Goal: Task Accomplishment & Management: Complete application form

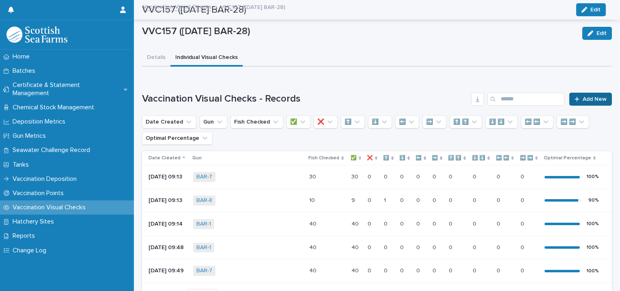
scroll to position [66, 0]
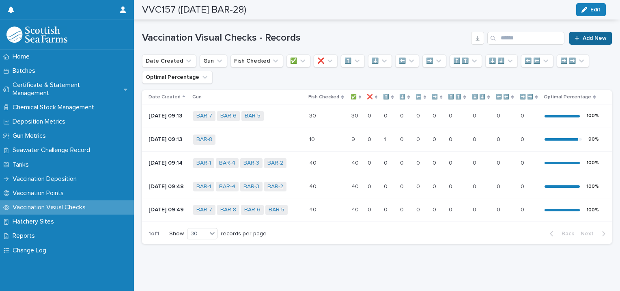
click at [587, 35] on span "Add New" at bounding box center [595, 38] width 24 height 6
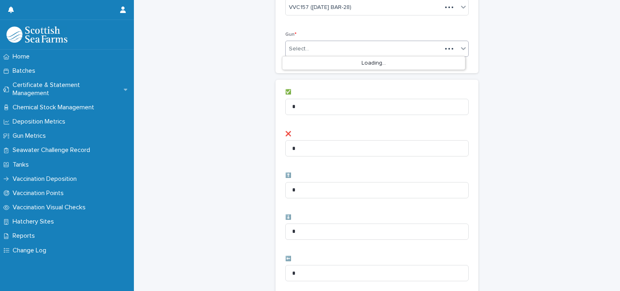
click at [300, 46] on div "Select..." at bounding box center [299, 49] width 20 height 9
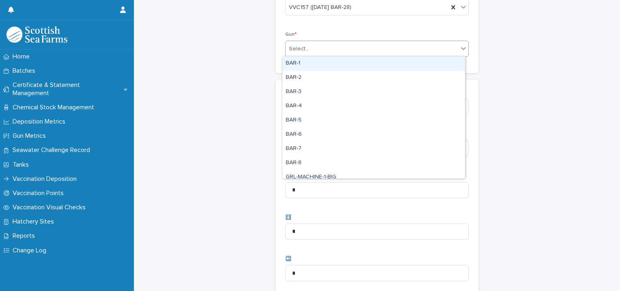
scroll to position [67, 0]
click at [300, 63] on div "BAR-1" at bounding box center [374, 63] width 183 height 14
click at [321, 48] on div "BAR-1" at bounding box center [367, 48] width 163 height 14
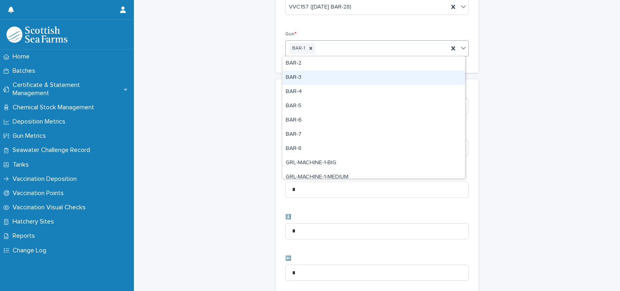
drag, startPoint x: 312, startPoint y: 70, endPoint x: 332, endPoint y: 63, distance: 20.5
click at [310, 79] on div "BAR-3" at bounding box center [374, 78] width 183 height 14
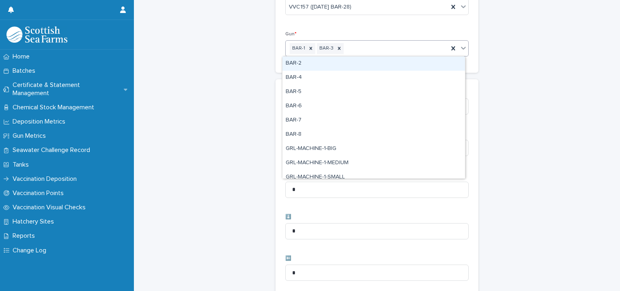
click at [346, 45] on div "BAR-1 BAR-3" at bounding box center [367, 48] width 163 height 14
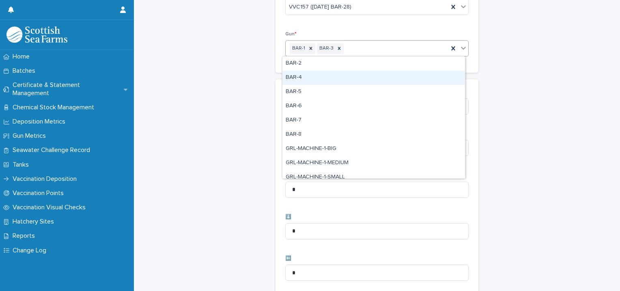
click at [329, 81] on div "BAR-4" at bounding box center [374, 78] width 183 height 14
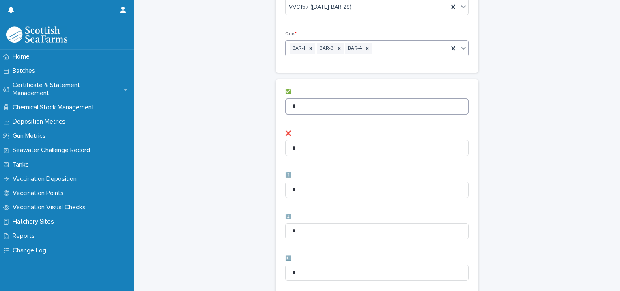
click at [280, 102] on div "✅ * ❌ * ⬆️ * ⬇️ * ⬅️ * ➡️ * ⬆️ ⬆️ * ⬇️ ⬇️ * ⬅️ ⬅️ * ➡️ ➡️ *" at bounding box center [377, 292] width 203 height 426
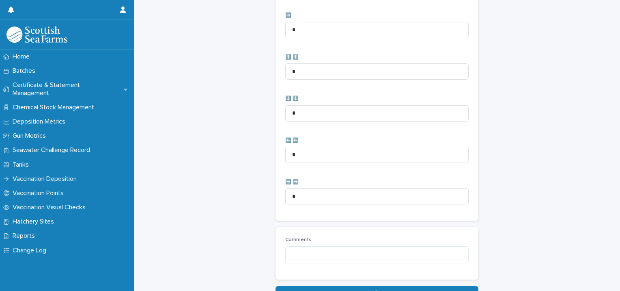
scroll to position [405, 0]
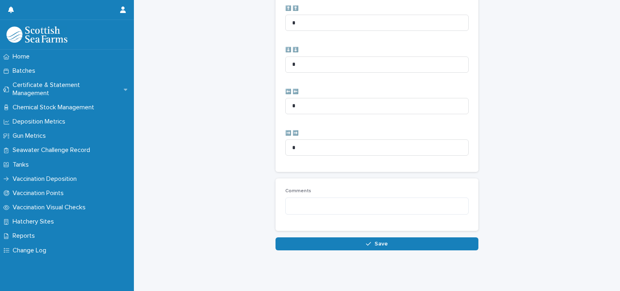
type input "**"
click at [353, 237] on button "Save" at bounding box center [377, 243] width 203 height 13
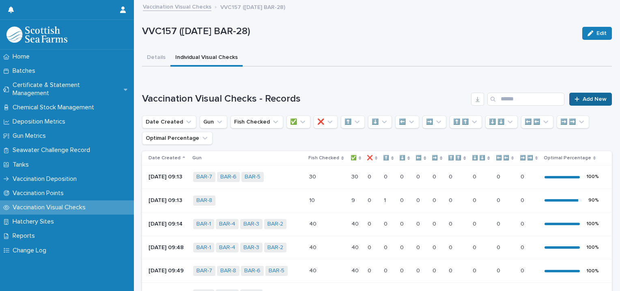
click at [583, 97] on span "Add New" at bounding box center [595, 99] width 24 height 6
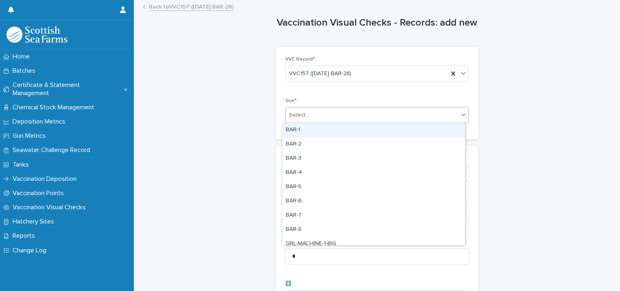
drag, startPoint x: 308, startPoint y: 115, endPoint x: 306, endPoint y: 121, distance: 6.0
click at [308, 115] on div "Select..." at bounding box center [372, 114] width 173 height 13
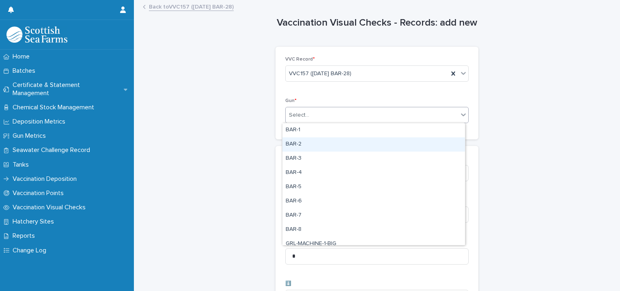
click at [300, 144] on div "BAR-2" at bounding box center [374, 144] width 183 height 14
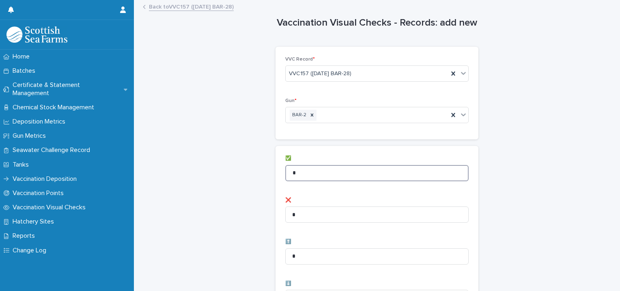
drag, startPoint x: 297, startPoint y: 177, endPoint x: 257, endPoint y: 173, distance: 40.8
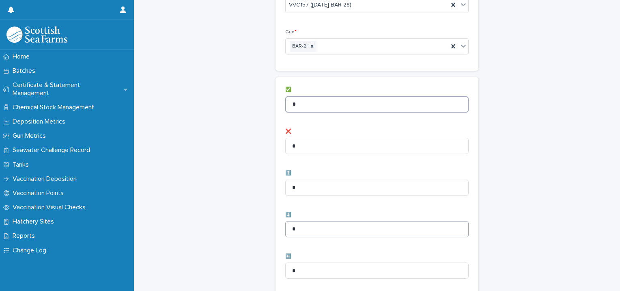
scroll to position [81, 0]
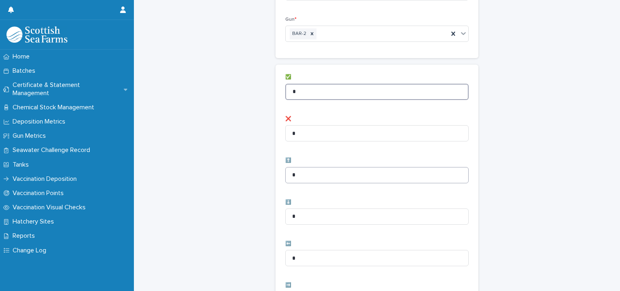
type input "*"
drag, startPoint x: 294, startPoint y: 173, endPoint x: 256, endPoint y: 170, distance: 37.9
click at [261, 171] on div "Vaccination Visual Checks - Records: add new Loading... Saving… Loading... Savi…" at bounding box center [377, 244] width 470 height 649
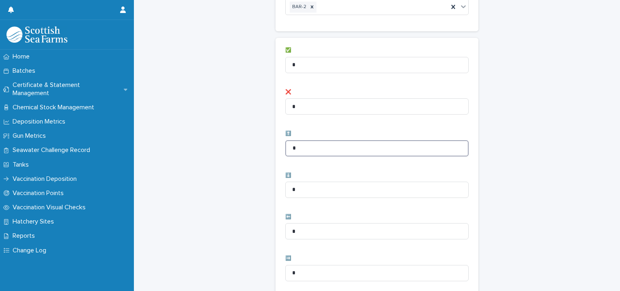
scroll to position [122, 0]
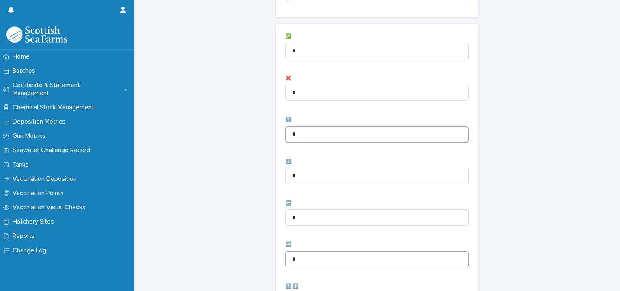
type input "*"
drag, startPoint x: 302, startPoint y: 260, endPoint x: 231, endPoint y: 260, distance: 70.7
click at [251, 258] on div "Vaccination Visual Checks - Records: add new Loading... Saving… Loading... Savi…" at bounding box center [377, 203] width 470 height 649
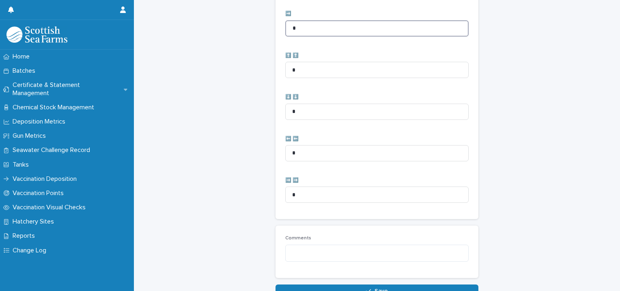
scroll to position [405, 0]
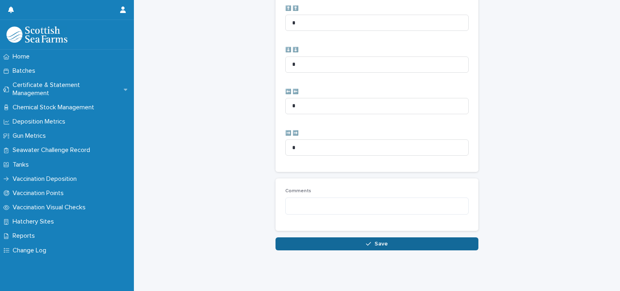
type input "*"
click at [359, 238] on button "Save" at bounding box center [377, 243] width 203 height 13
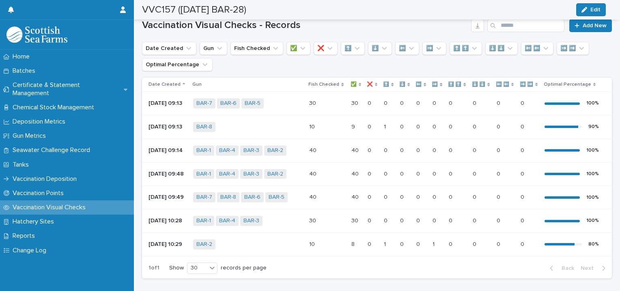
scroll to position [32, 0]
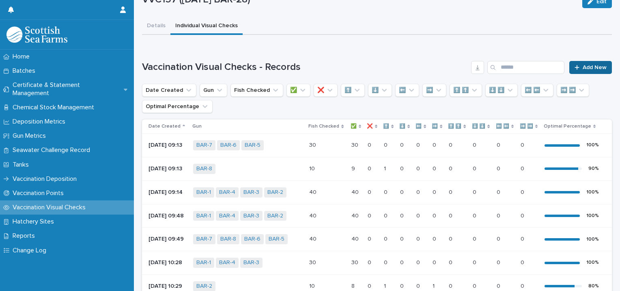
click at [580, 70] on link "Add New" at bounding box center [591, 67] width 43 height 13
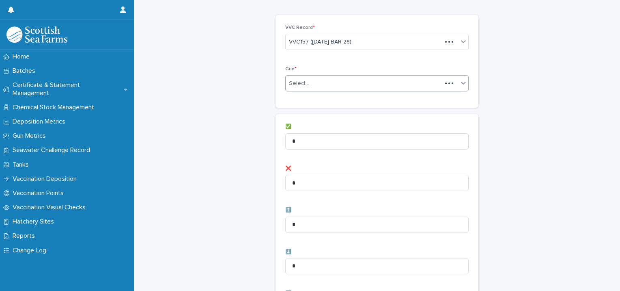
scroll to position [32, 0]
click at [310, 78] on div at bounding box center [310, 82] width 1 height 9
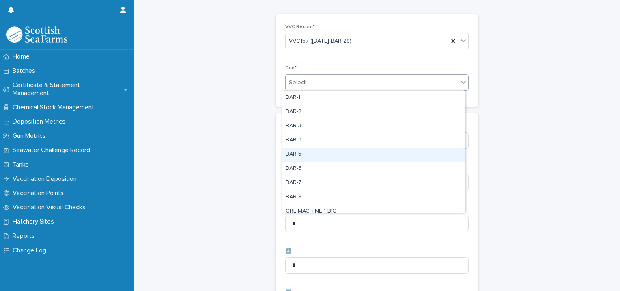
click at [300, 158] on div "BAR-5" at bounding box center [374, 154] width 183 height 14
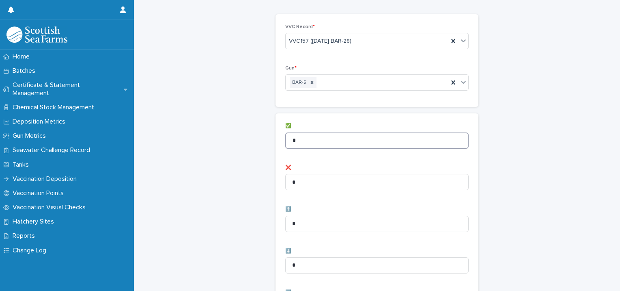
drag, startPoint x: 302, startPoint y: 138, endPoint x: 259, endPoint y: 132, distance: 43.1
click at [265, 134] on div "Vaccination Visual Checks - Records: add new Loading... Saving… Loading... Savi…" at bounding box center [377, 292] width 470 height 649
type input "*"
type input "**"
drag, startPoint x: 303, startPoint y: 223, endPoint x: 242, endPoint y: 214, distance: 61.4
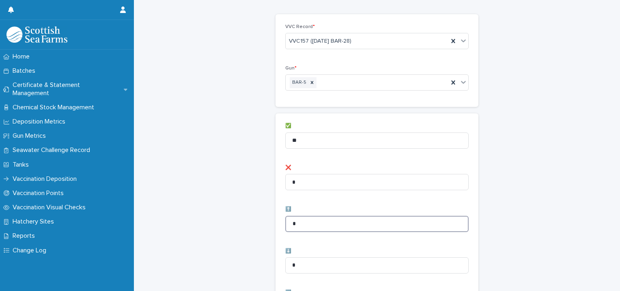
click at [251, 215] on div "Vaccination Visual Checks - Records: add new Loading... Saving… Loading... Savi…" at bounding box center [377, 292] width 470 height 649
type input "*"
drag, startPoint x: 302, startPoint y: 262, endPoint x: 248, endPoint y: 253, distance: 54.7
click at [251, 255] on div "Vaccination Visual Checks - Records: add new Loading... Saving… Loading... Savi…" at bounding box center [377, 292] width 470 height 649
type input "*"
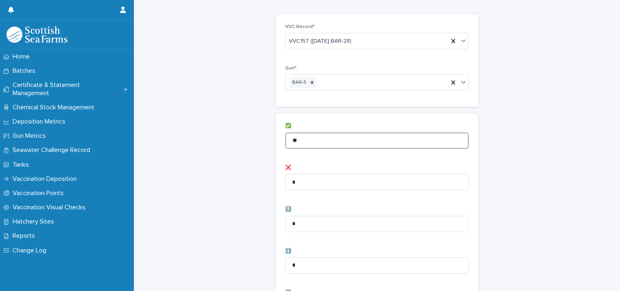
click at [318, 138] on input "**" at bounding box center [377, 140] width 184 height 16
type input "**"
click at [297, 263] on input "*" at bounding box center [377, 265] width 184 height 16
click at [296, 220] on input "*" at bounding box center [377, 224] width 184 height 16
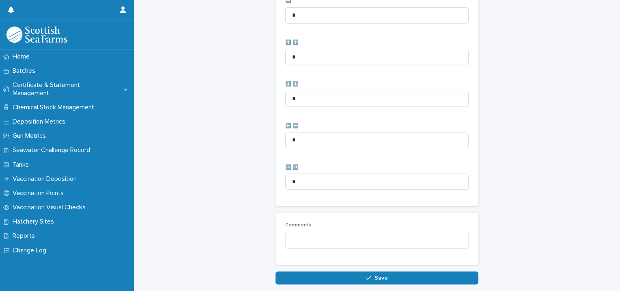
scroll to position [398, 0]
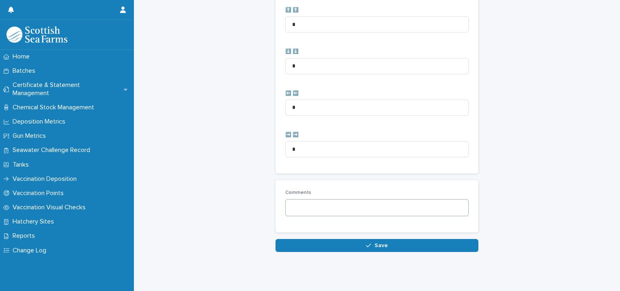
type input "*"
click at [313, 206] on textarea at bounding box center [377, 207] width 184 height 17
click at [386, 206] on textarea "**********" at bounding box center [377, 207] width 184 height 17
click at [433, 208] on textarea "**********" at bounding box center [377, 207] width 184 height 17
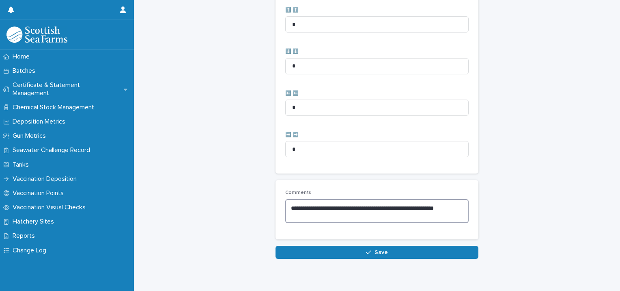
drag, startPoint x: 316, startPoint y: 214, endPoint x: 288, endPoint y: 203, distance: 29.9
click at [288, 203] on textarea "**********" at bounding box center [377, 211] width 184 height 24
type textarea "**********"
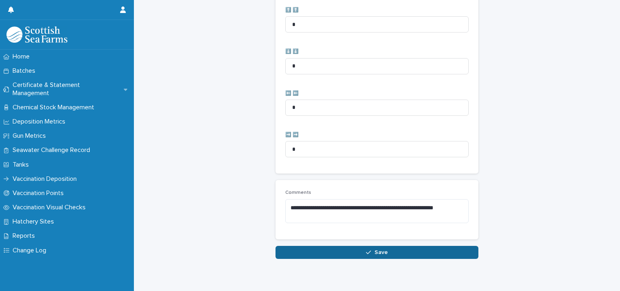
click at [363, 250] on button "Save" at bounding box center [377, 252] width 203 height 13
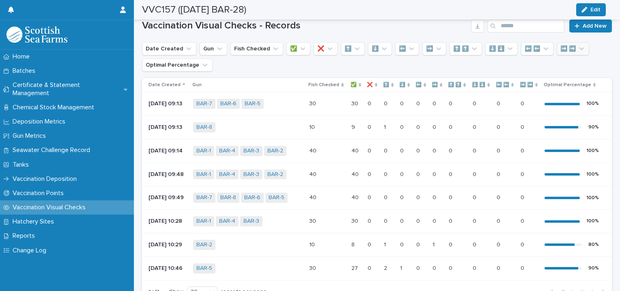
scroll to position [55, 0]
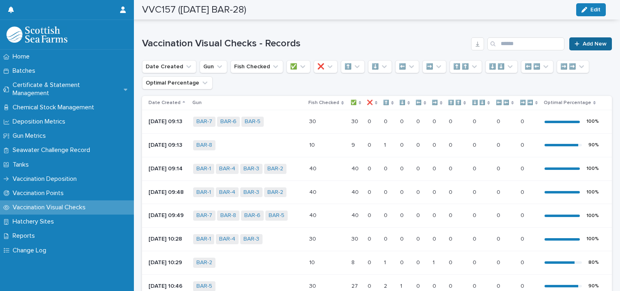
click at [584, 42] on span "Add New" at bounding box center [595, 44] width 24 height 6
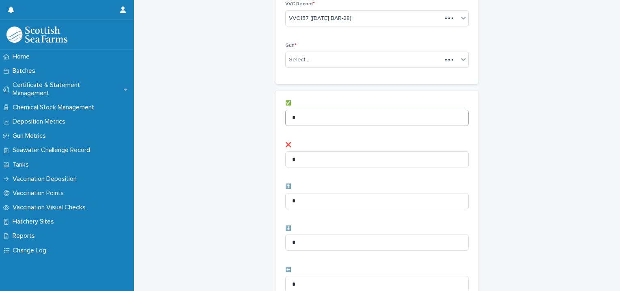
scroll to position [56, 0]
click at [315, 58] on div "Select..." at bounding box center [372, 59] width 173 height 13
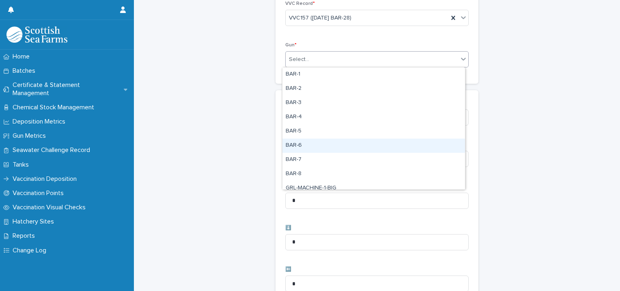
click at [305, 142] on div "BAR-6" at bounding box center [374, 145] width 183 height 14
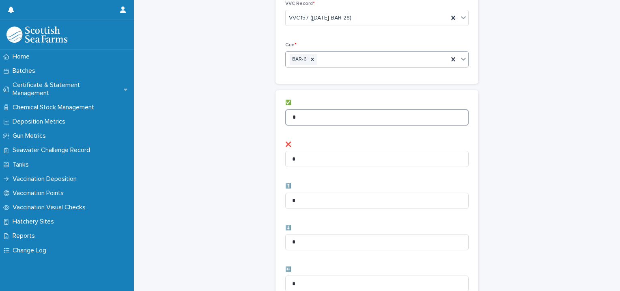
drag, startPoint x: 307, startPoint y: 117, endPoint x: 244, endPoint y: 107, distance: 64.0
click at [256, 111] on div "Vaccination Visual Checks - Records: add new Loading... Saving… Loading... Savi…" at bounding box center [377, 269] width 470 height 649
type input "**"
drag, startPoint x: 300, startPoint y: 282, endPoint x: 242, endPoint y: 270, distance: 59.7
click at [286, 281] on input "*" at bounding box center [377, 283] width 184 height 16
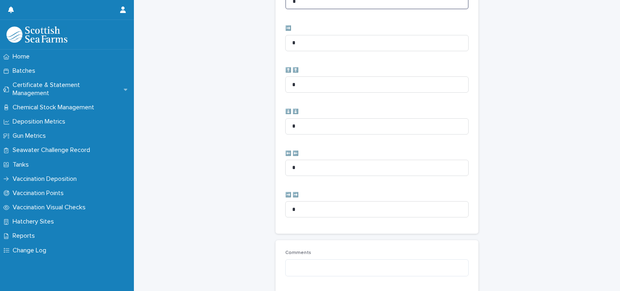
scroll to position [340, 0]
type input "*"
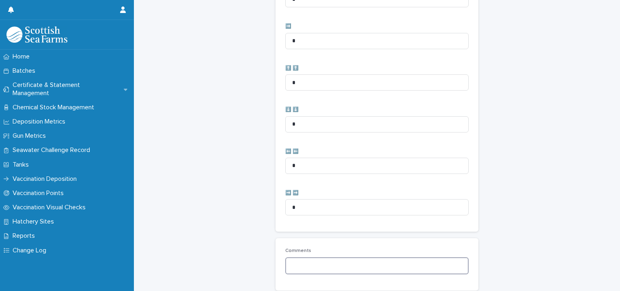
click at [302, 261] on textarea at bounding box center [377, 265] width 184 height 17
paste textarea "**********"
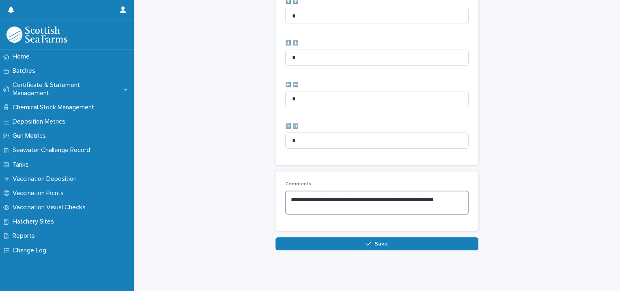
scroll to position [413, 0]
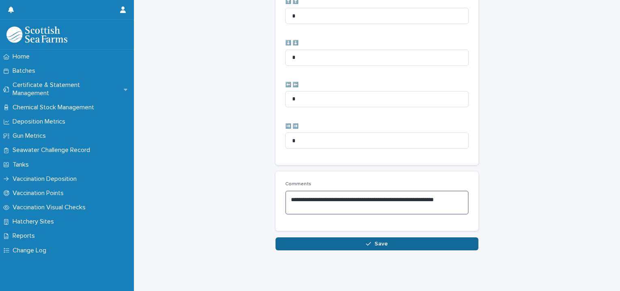
type textarea "**********"
click at [335, 237] on button "Save" at bounding box center [377, 243] width 203 height 13
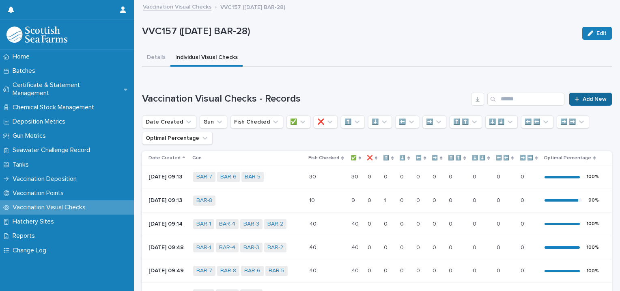
click at [588, 97] on span "Add New" at bounding box center [595, 99] width 24 height 6
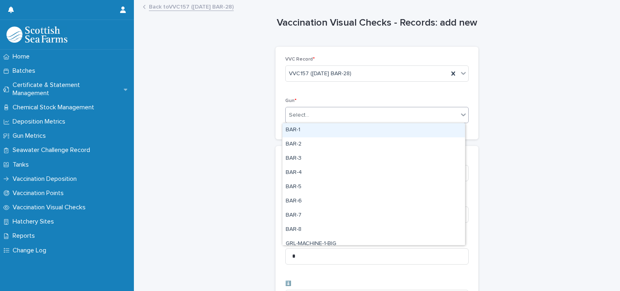
click at [318, 113] on div "Select..." at bounding box center [372, 114] width 173 height 13
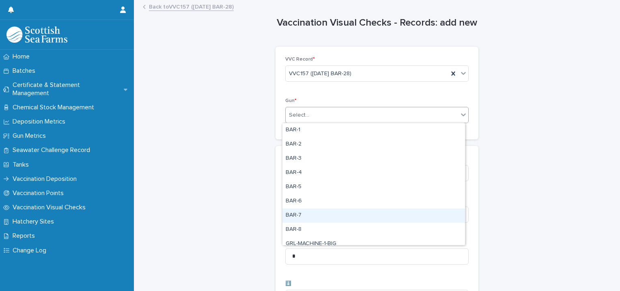
click at [294, 210] on div "BAR-7" at bounding box center [374, 215] width 183 height 14
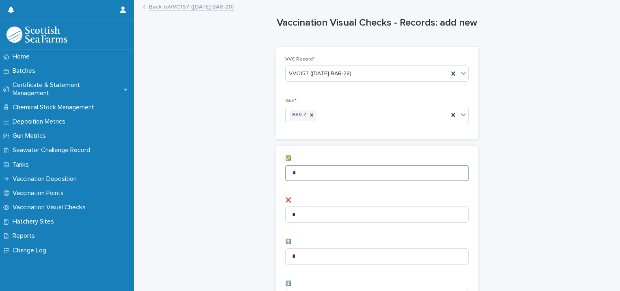
drag, startPoint x: 301, startPoint y: 171, endPoint x: 253, endPoint y: 162, distance: 49.6
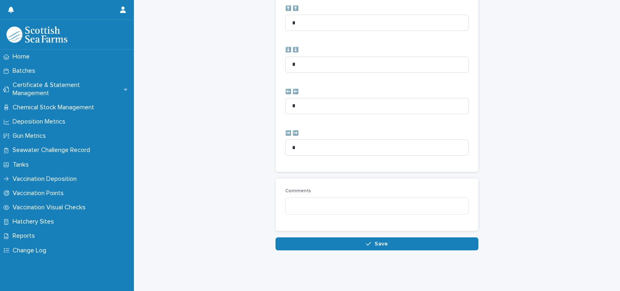
scroll to position [405, 0]
type input "**"
click at [306, 203] on textarea at bounding box center [377, 205] width 184 height 17
paste textarea "**********"
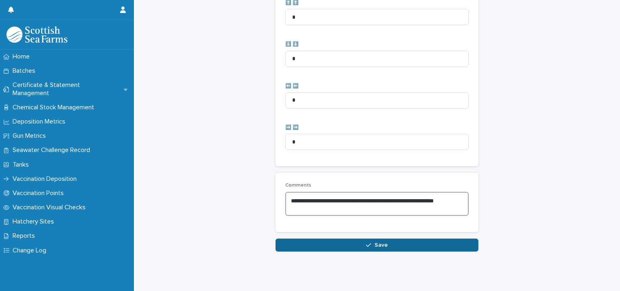
type textarea "**********"
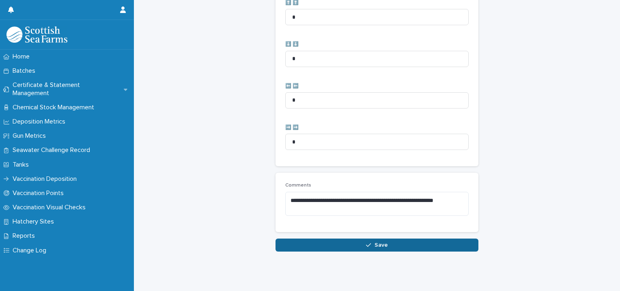
click at [366, 245] on icon "button" at bounding box center [368, 245] width 5 height 4
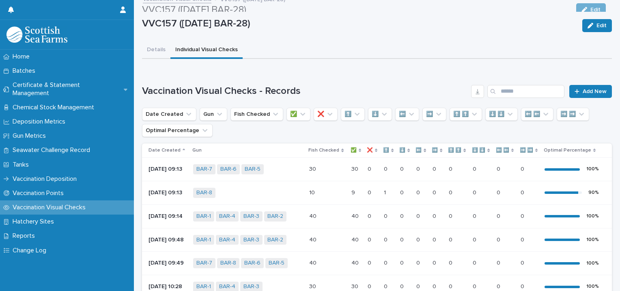
scroll to position [5, 0]
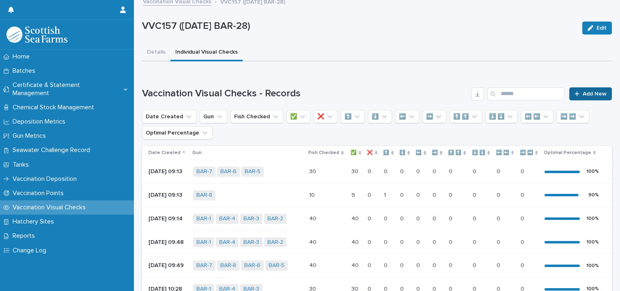
click at [583, 91] on span "Add New" at bounding box center [595, 94] width 24 height 6
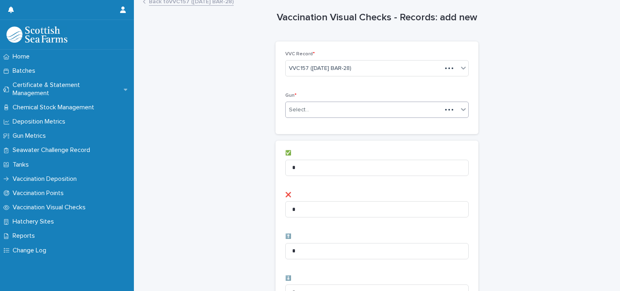
click at [324, 107] on div "Select..." at bounding box center [364, 109] width 156 height 13
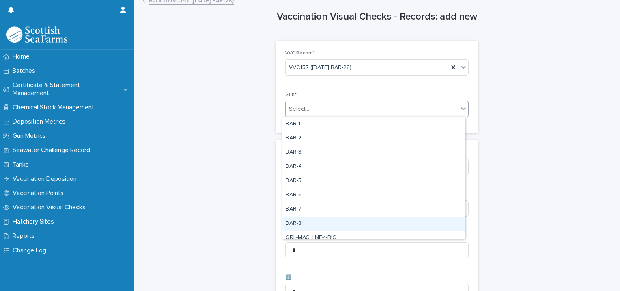
click at [303, 219] on div "BAR-8" at bounding box center [374, 223] width 183 height 14
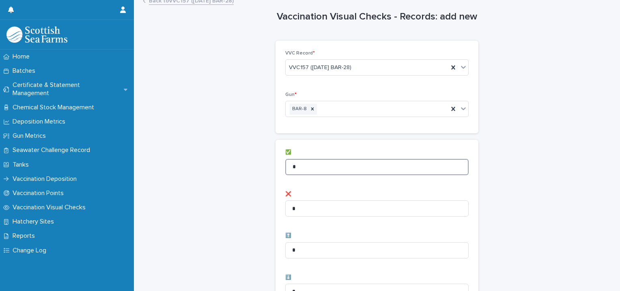
drag, startPoint x: 311, startPoint y: 161, endPoint x: 247, endPoint y: 153, distance: 63.8
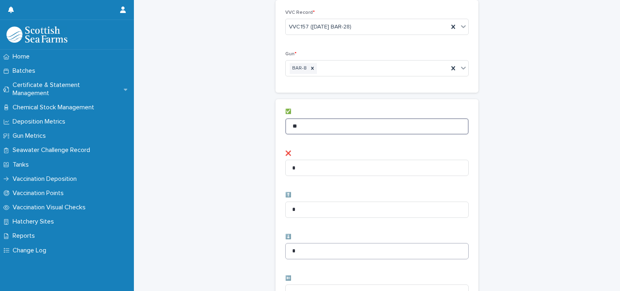
type input "**"
drag, startPoint x: 301, startPoint y: 246, endPoint x: 259, endPoint y: 236, distance: 42.6
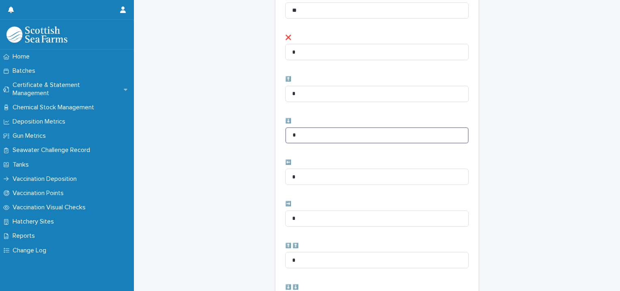
scroll to position [209, 0]
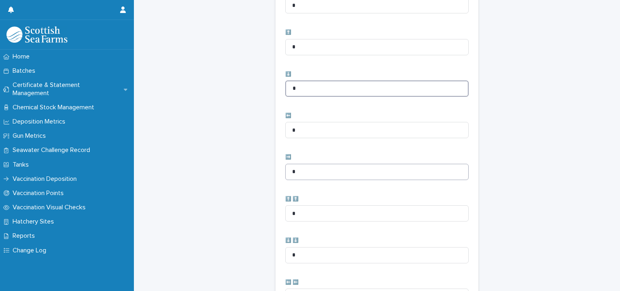
type input "*"
drag, startPoint x: 308, startPoint y: 172, endPoint x: 244, endPoint y: 158, distance: 66.2
click at [258, 164] on div "Vaccination Visual Checks - Records: add new Loading... Saving… Loading... Savi…" at bounding box center [377, 116] width 470 height 649
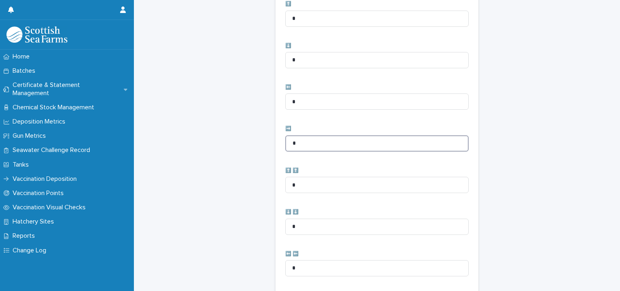
scroll to position [405, 0]
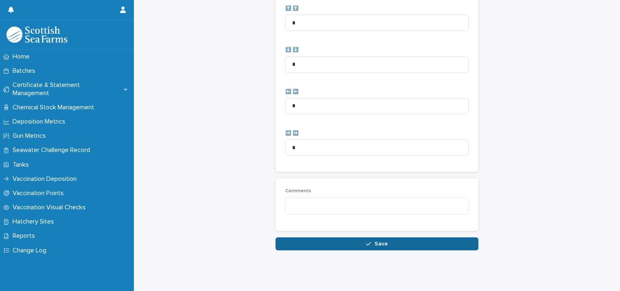
type input "*"
click at [370, 241] on div "button" at bounding box center [370, 244] width 8 height 6
